Goal: Transaction & Acquisition: Purchase product/service

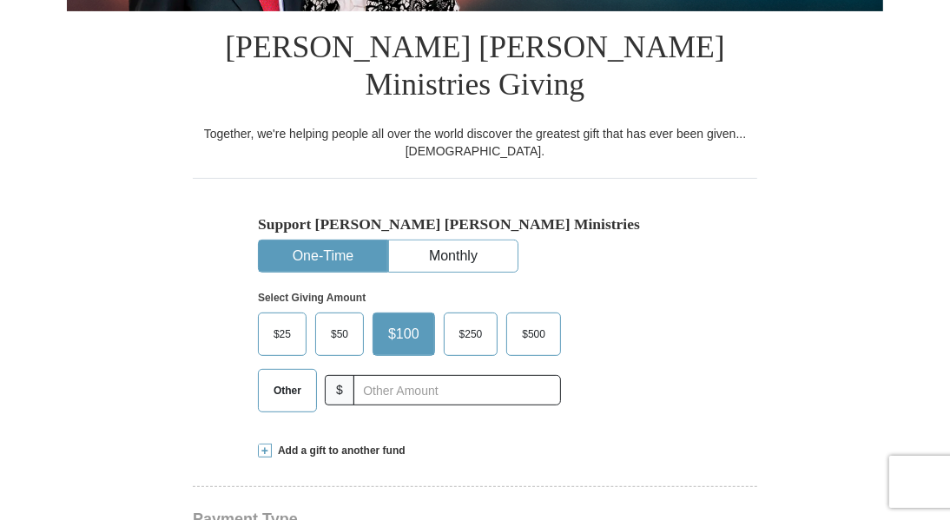
scroll to position [405, 0]
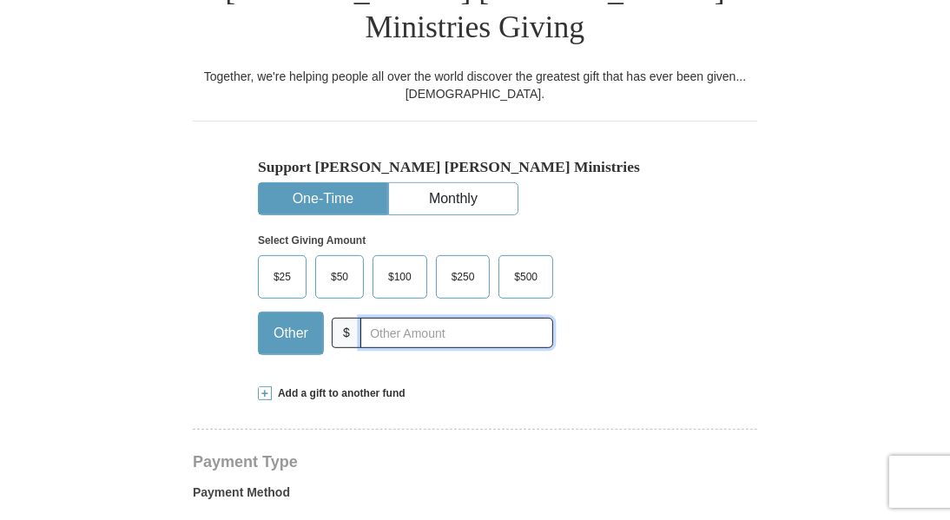
click at [408, 318] on input "text" at bounding box center [456, 333] width 193 height 30
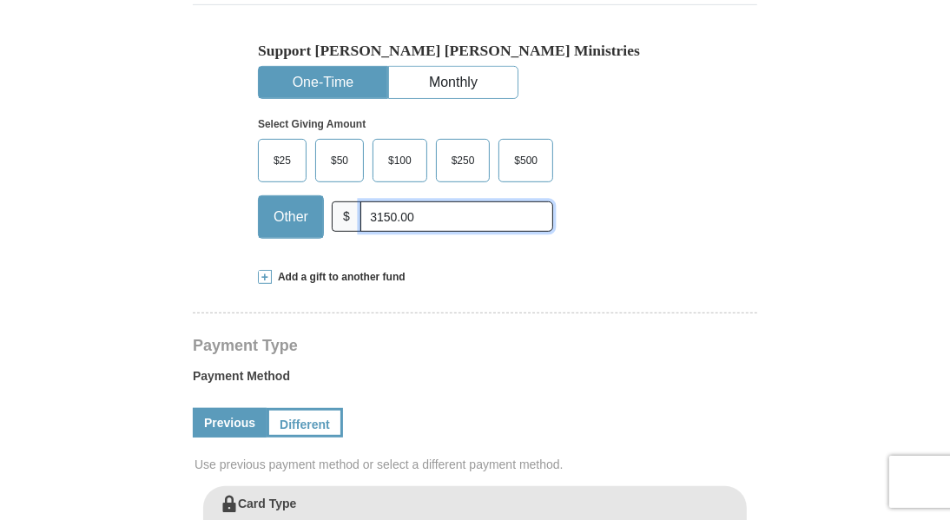
scroll to position [636, 0]
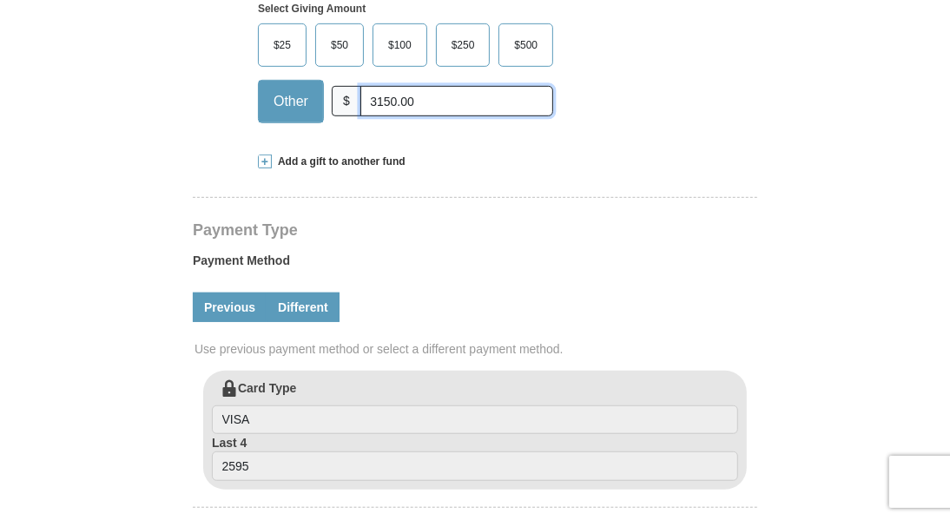
type input "3150.00"
click at [308, 293] on link "Different" at bounding box center [303, 308] width 73 height 30
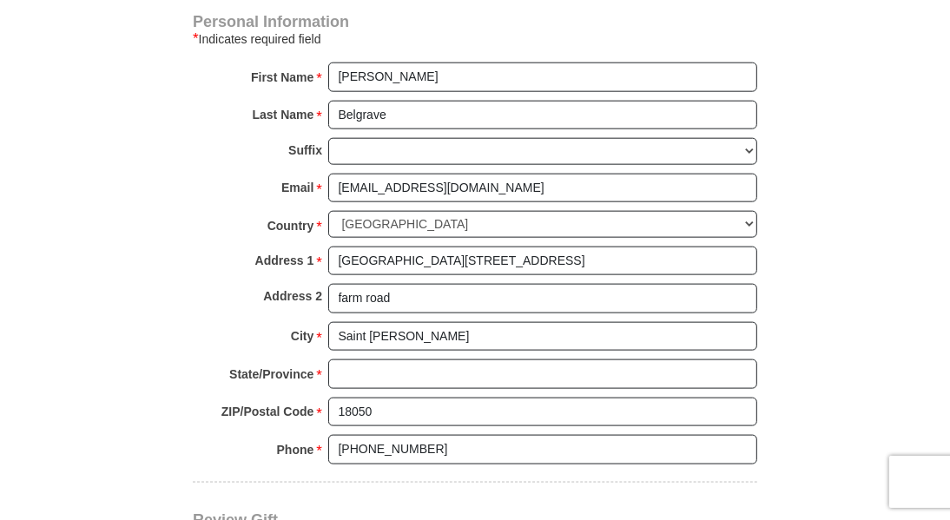
scroll to position [1563, 0]
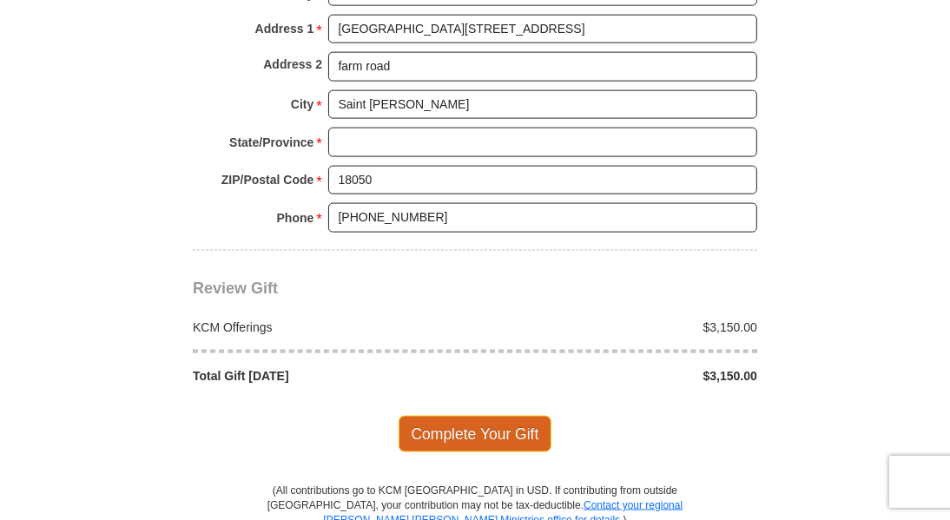
click at [511, 416] on span "Complete Your Gift" at bounding box center [476, 434] width 154 height 36
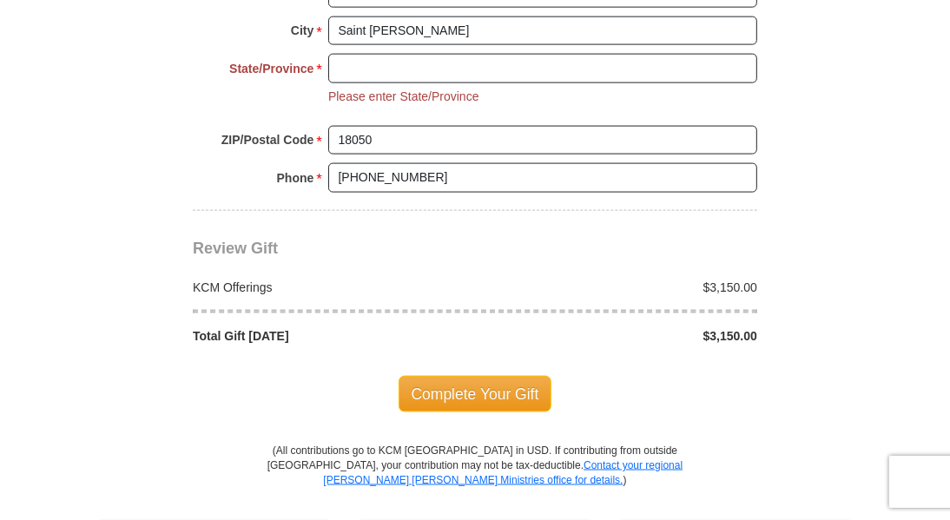
scroll to position [1463, 0]
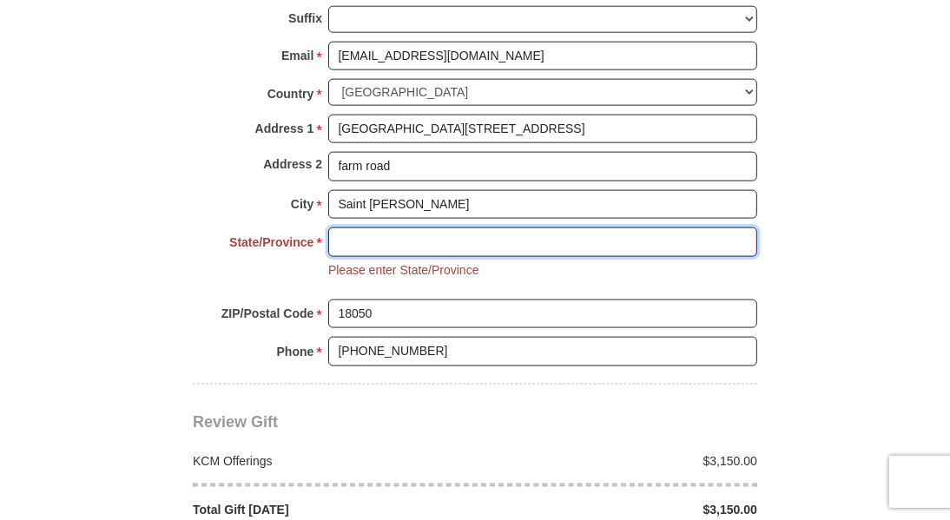
click at [478, 227] on input "State/Province *" at bounding box center [542, 242] width 429 height 30
type input "n/a"
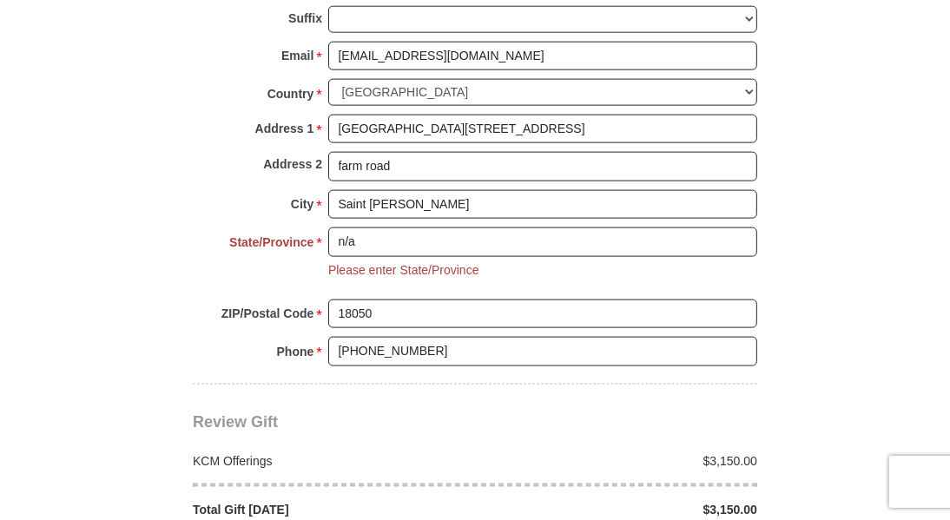
click at [491, 300] on div "ZIP/Postal Code * 18050 No postal code? Click here. Please enter ZIP/Postal Cod…" at bounding box center [475, 319] width 564 height 38
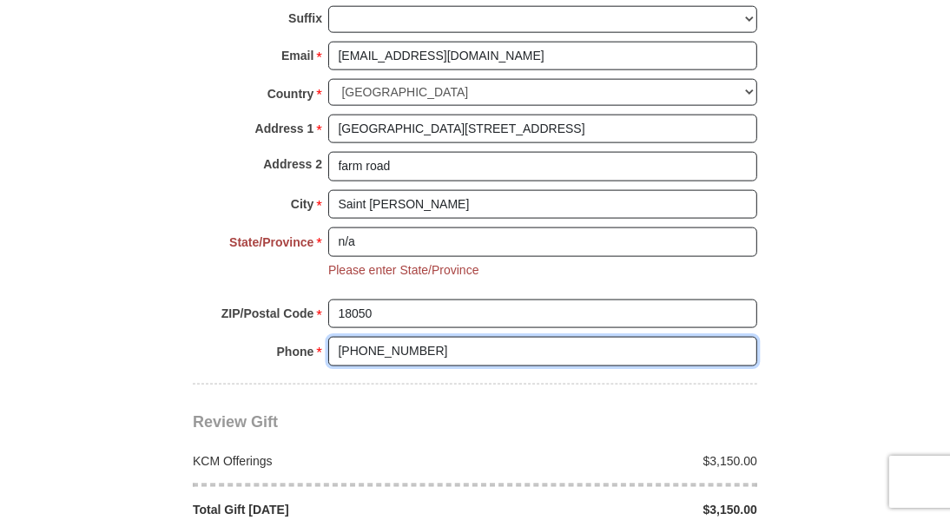
drag, startPoint x: 433, startPoint y: 307, endPoint x: 379, endPoint y: 333, distance: 59.4
click at [379, 337] on div "Phone * * (246) 269-7358 Please enter Phone Number Please enter Phone" at bounding box center [475, 356] width 564 height 38
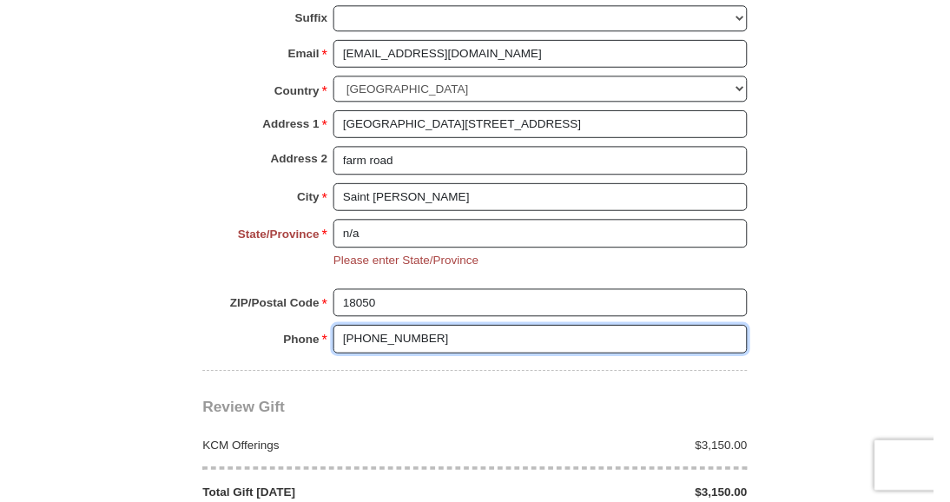
scroll to position [1695, 0]
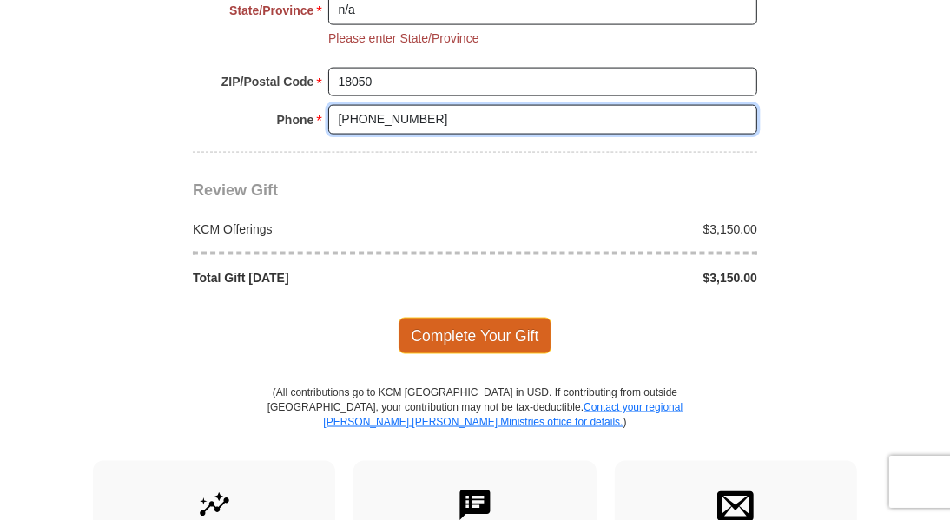
type input "[PHONE_NUMBER]"
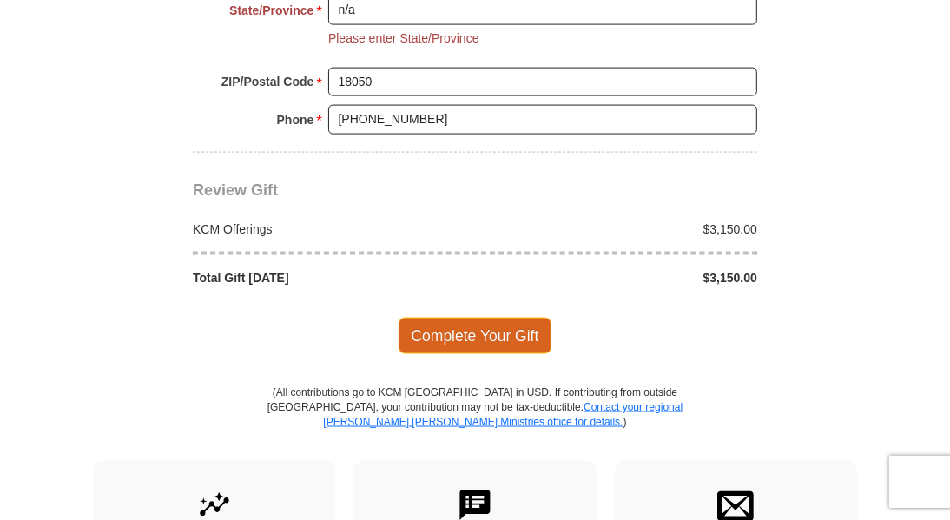
click at [471, 318] on span "Complete Your Gift" at bounding box center [476, 336] width 154 height 36
